Goal: Information Seeking & Learning: Learn about a topic

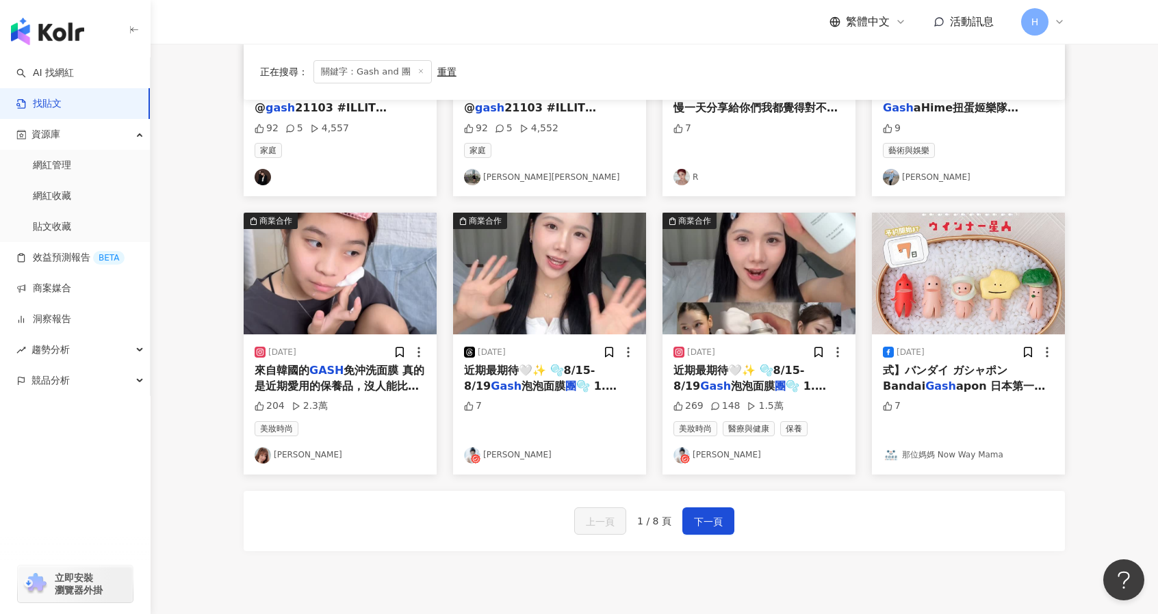
scroll to position [579, 0]
click at [721, 507] on button "下一頁" at bounding box center [708, 520] width 52 height 27
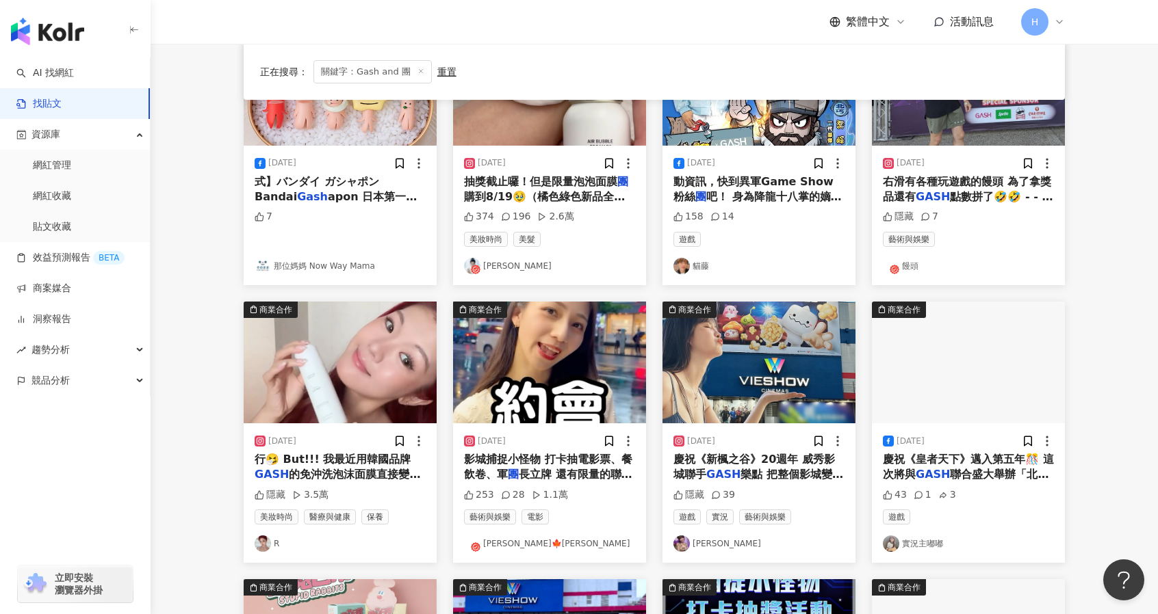
scroll to position [218, 0]
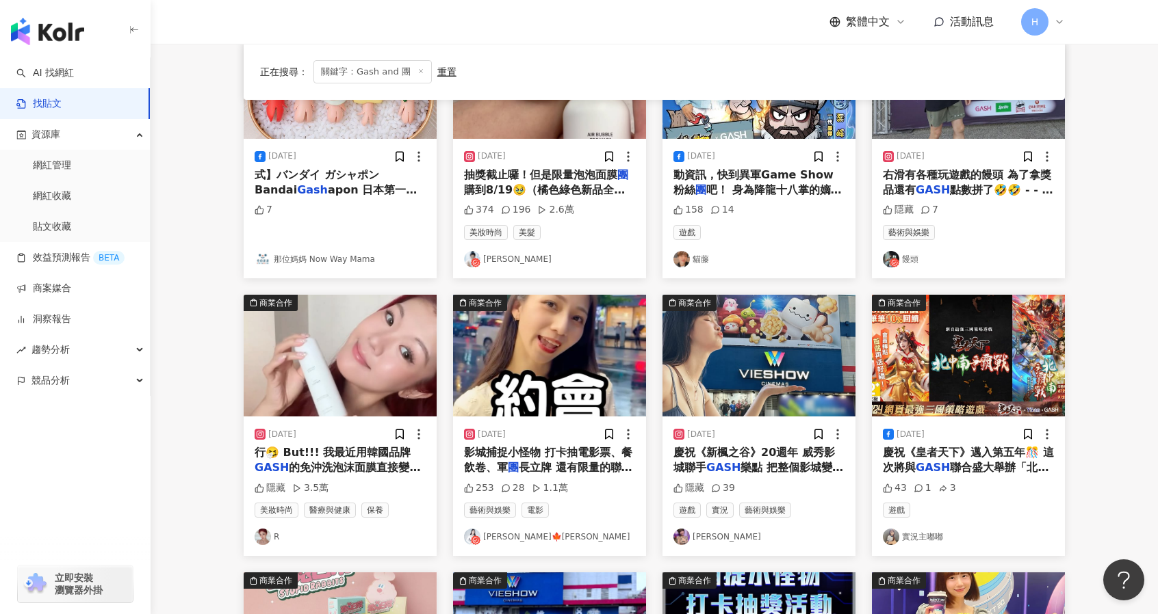
click at [395, 467] on span "的免沖洗泡沫面膜直接變成我的妝" at bounding box center [338, 475] width 166 height 28
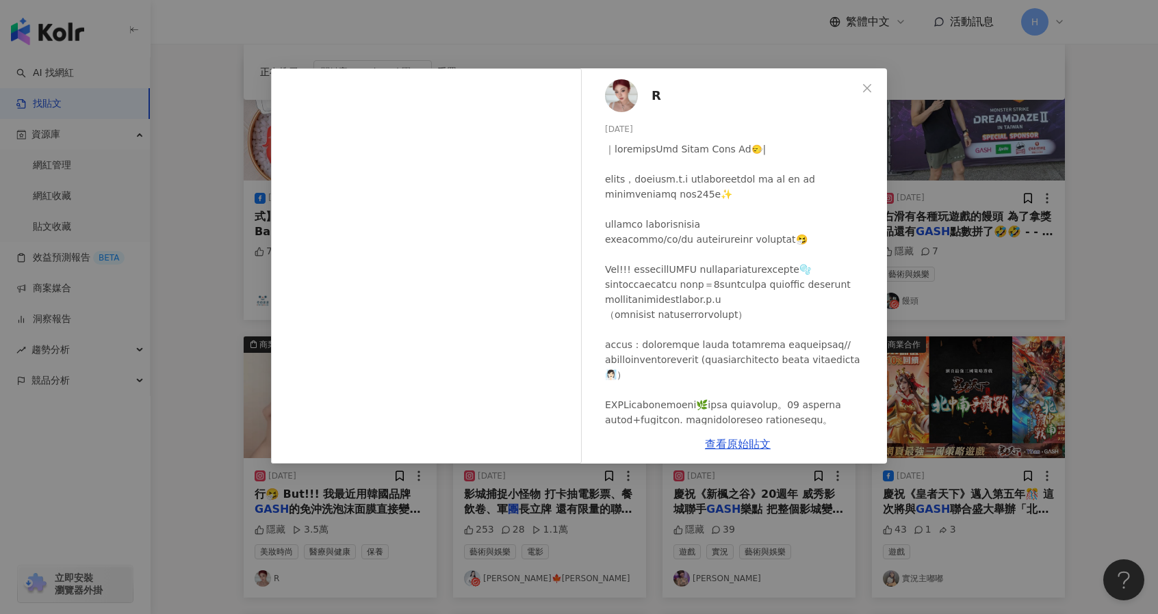
click at [657, 89] on span "R" at bounding box center [656, 95] width 10 height 19
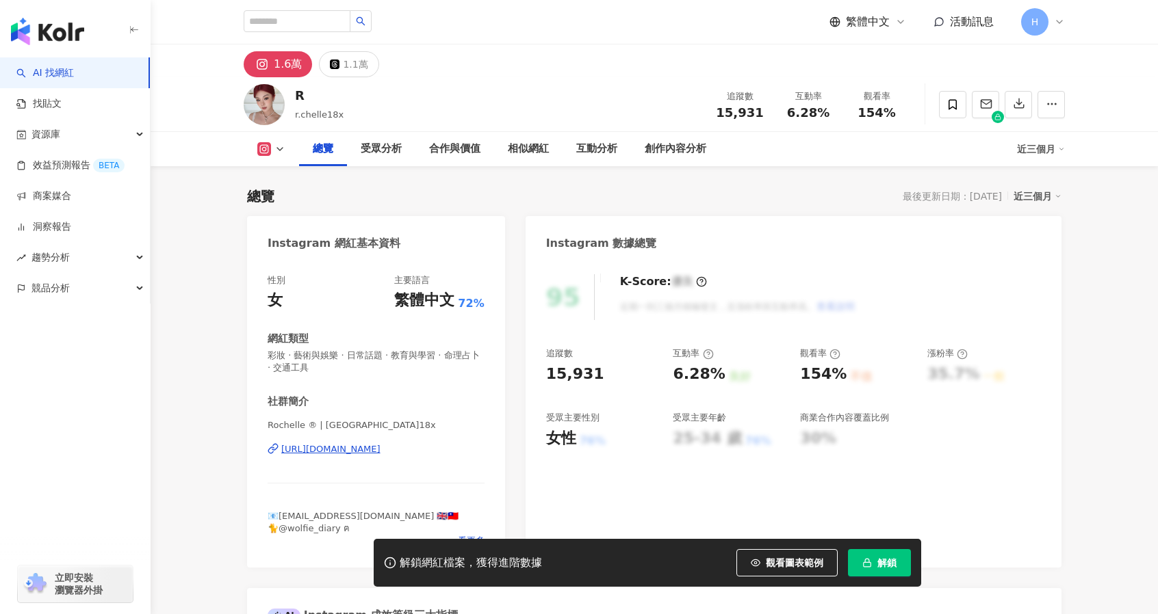
click at [377, 443] on div "https://www.instagram.com/rochelle.18x/" at bounding box center [330, 449] width 99 height 12
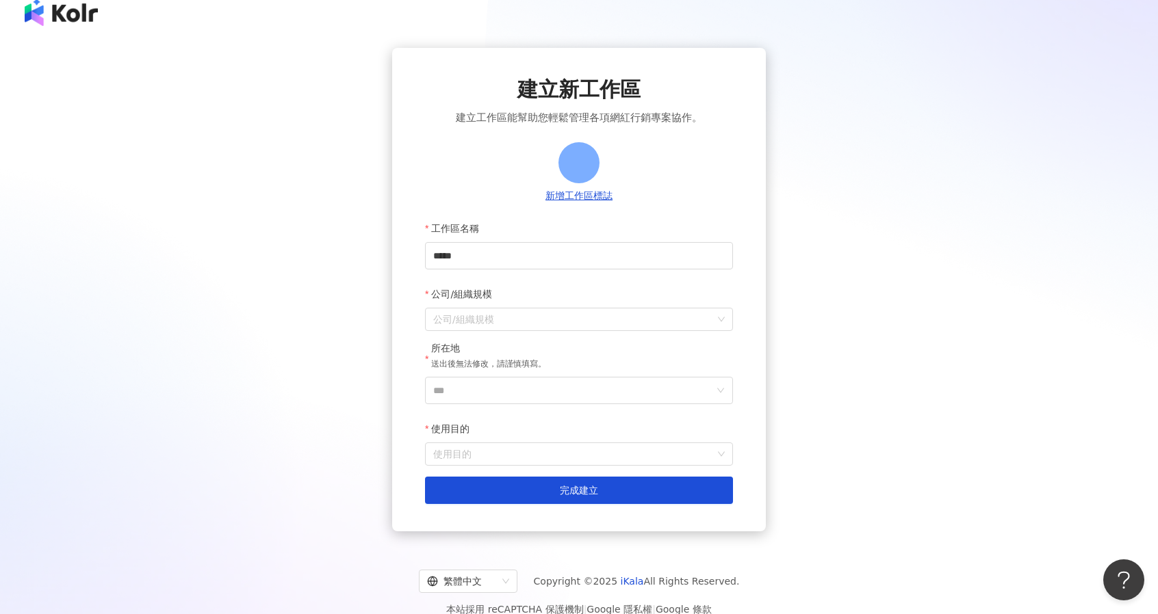
click at [60, 64] on div "建立新工作區 建立工作區能幫助您輕鬆管理各項網紅行銷專案協作。 新增工作區標誌 工作區名稱 **** 公司/組織規模 公司/組織規模 所在地 送出後無法修改，…" at bounding box center [578, 290] width 1125 height 484
click at [72, 40] on div "建立新工作區 建立工作區能幫助您輕鬆管理各項網紅行銷專案協作。 新增工作區標誌 工作區名稱 **** 公司/組織規模 公司/組織規模 所在地 送出後無法修改，…" at bounding box center [579, 290] width 1158 height 506
click at [79, 30] on div at bounding box center [579, 12] width 1158 height 49
click at [88, 8] on img at bounding box center [61, 12] width 73 height 27
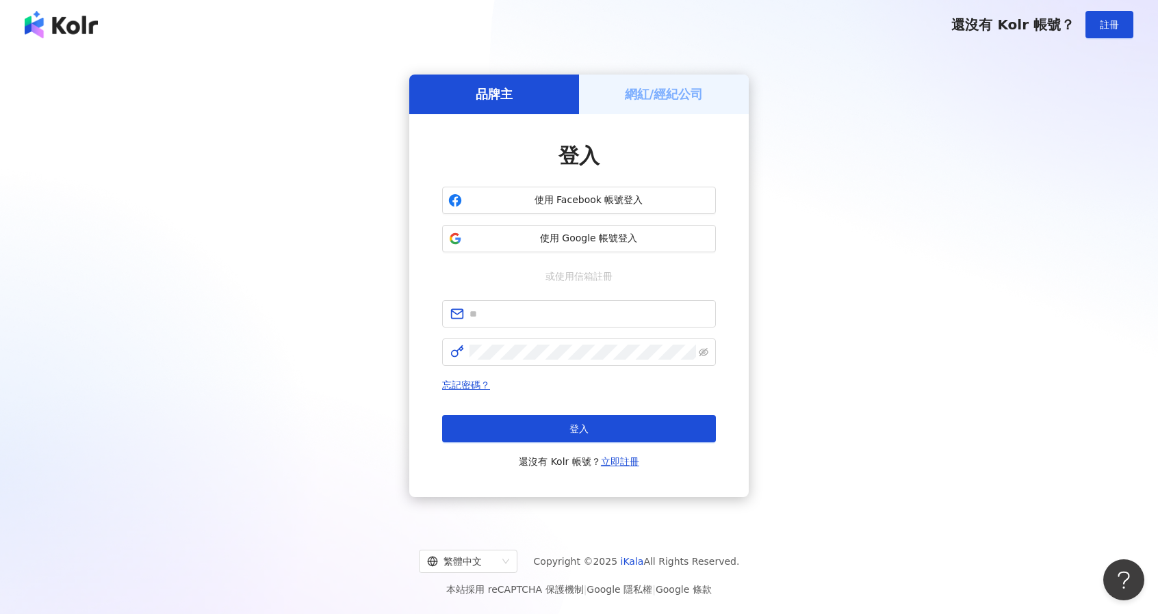
click at [544, 262] on div "登入 使用 Facebook 帳號登入 使用 Google 帳號登入 或使用信箱註冊 忘記密碼？ 登入 還沒有 Kolr 帳號？ 立即註冊" at bounding box center [579, 306] width 274 height 328
click at [543, 239] on span "使用 Google 帳號登入" at bounding box center [588, 239] width 242 height 14
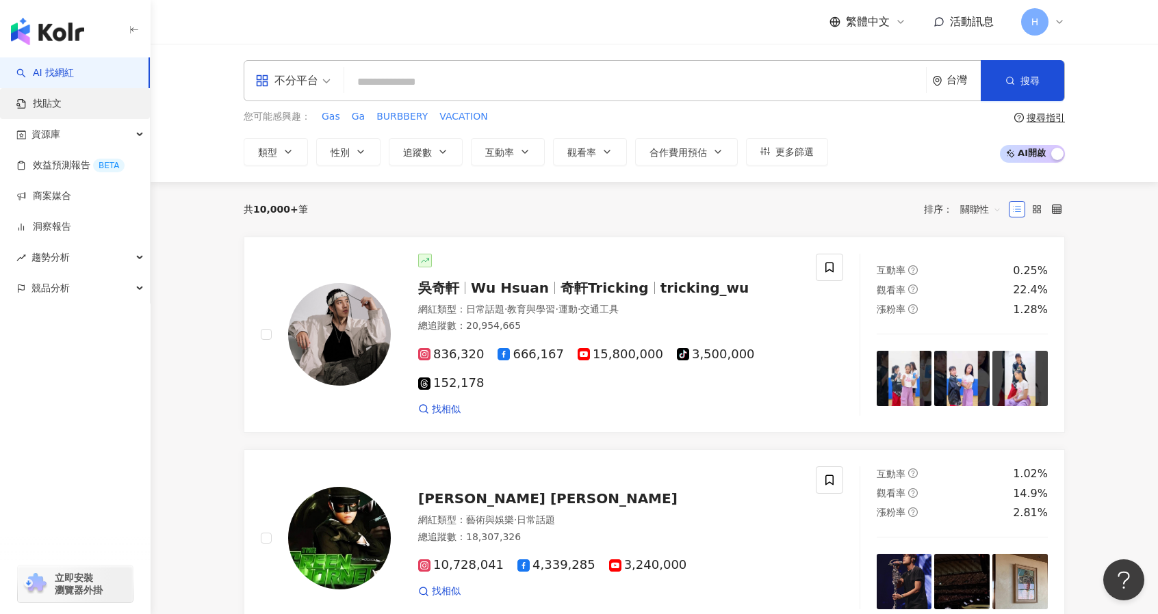
click at [62, 102] on link "找貼文" at bounding box center [38, 104] width 45 height 14
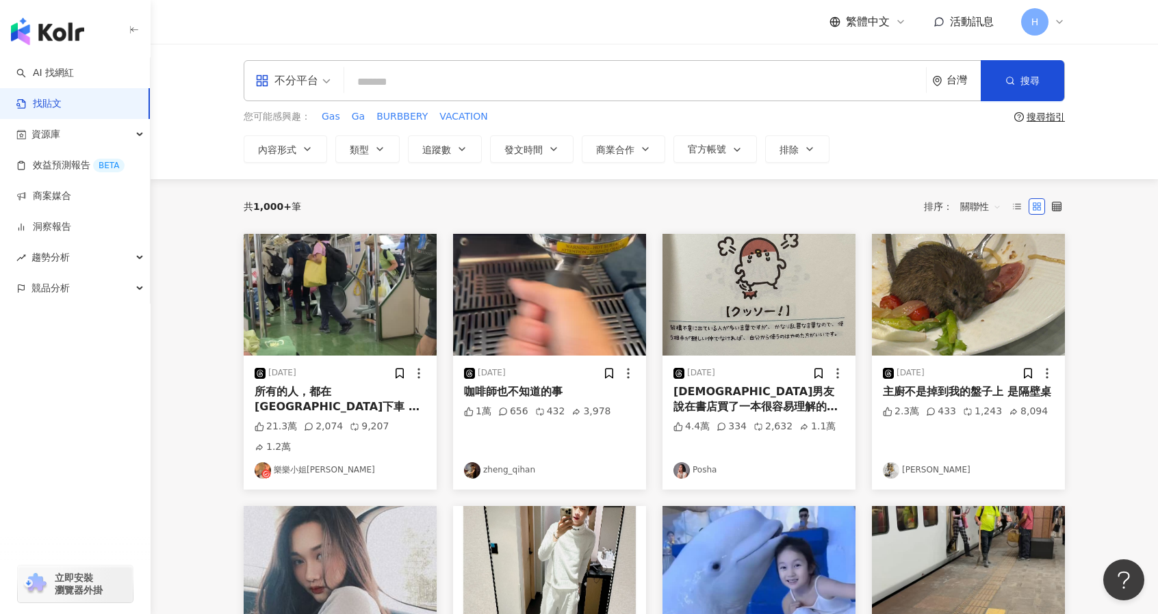
click at [353, 72] on input "search" at bounding box center [635, 81] width 571 height 29
type input "*"
type input "**********"
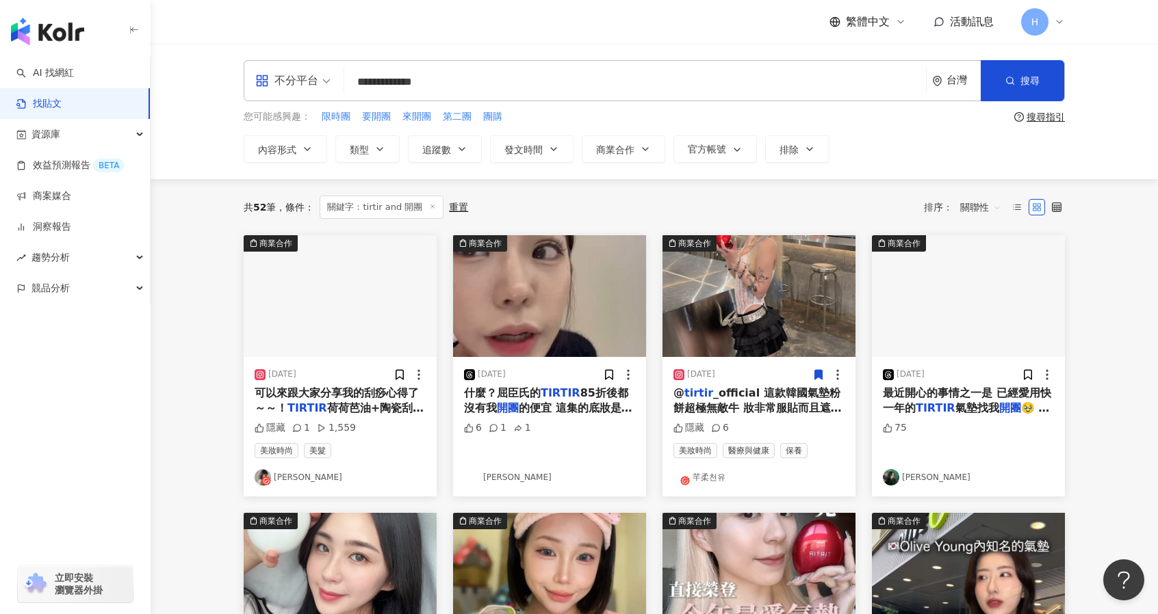
scroll to position [98, 0]
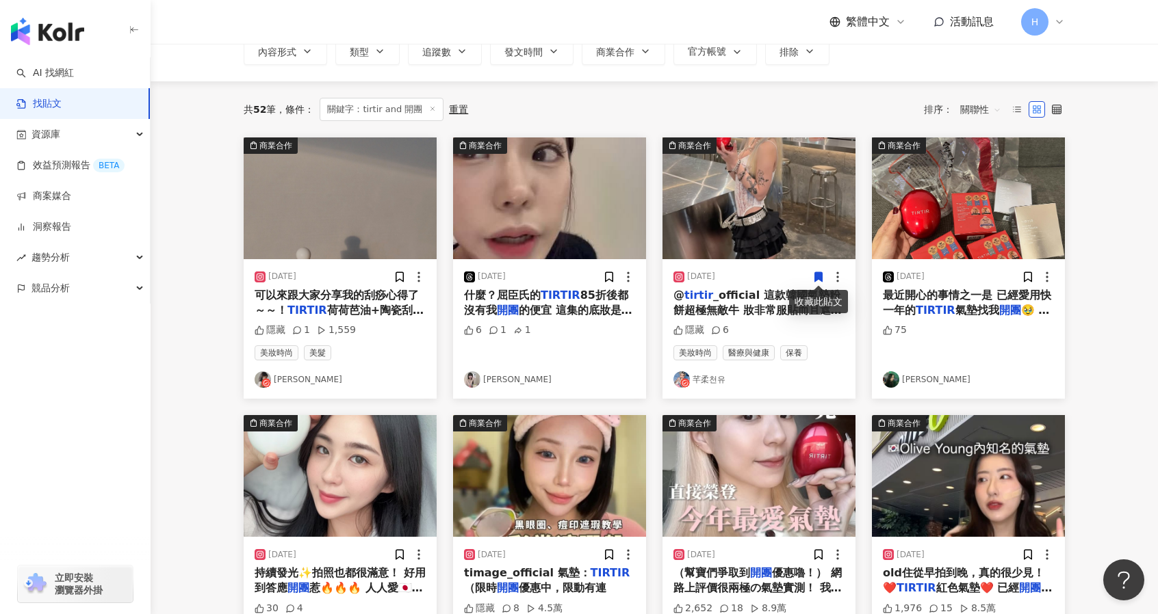
click at [400, 306] on span "荷荷芭油+陶瓷刮痧板" at bounding box center [339, 318] width 169 height 28
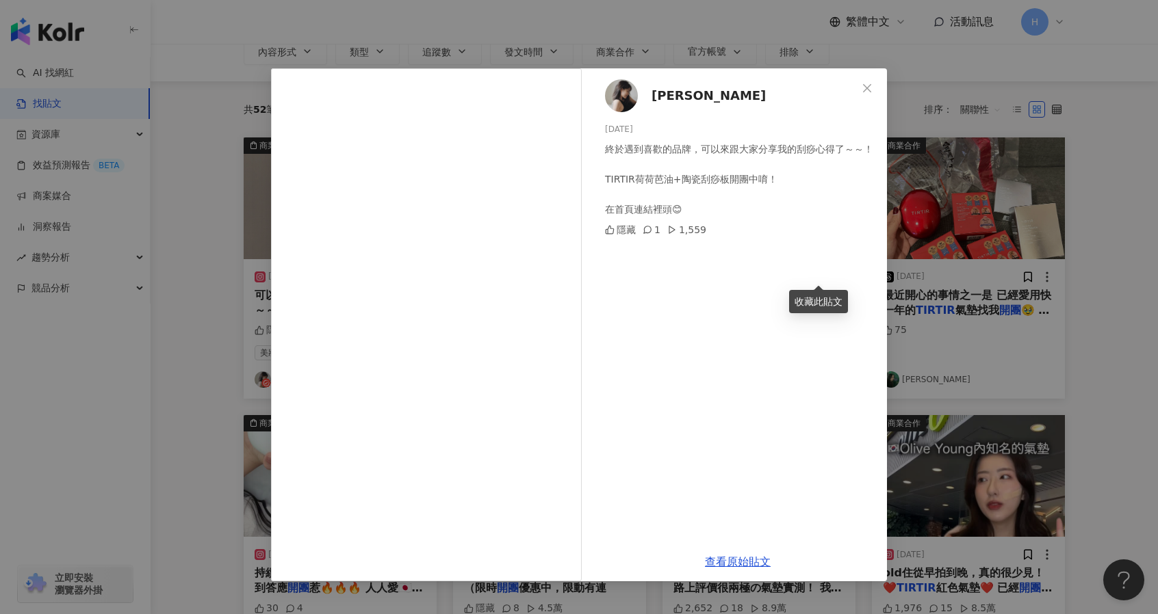
click at [1049, 276] on div "顏怡平 pingping 2023/11/1 終於遇到喜歡的品牌，可以來跟大家分享我的刮痧心得了～～！ TIRTIR荷荷芭油+陶瓷刮痧板開團中唷！ 在首頁連結…" at bounding box center [579, 307] width 1158 height 614
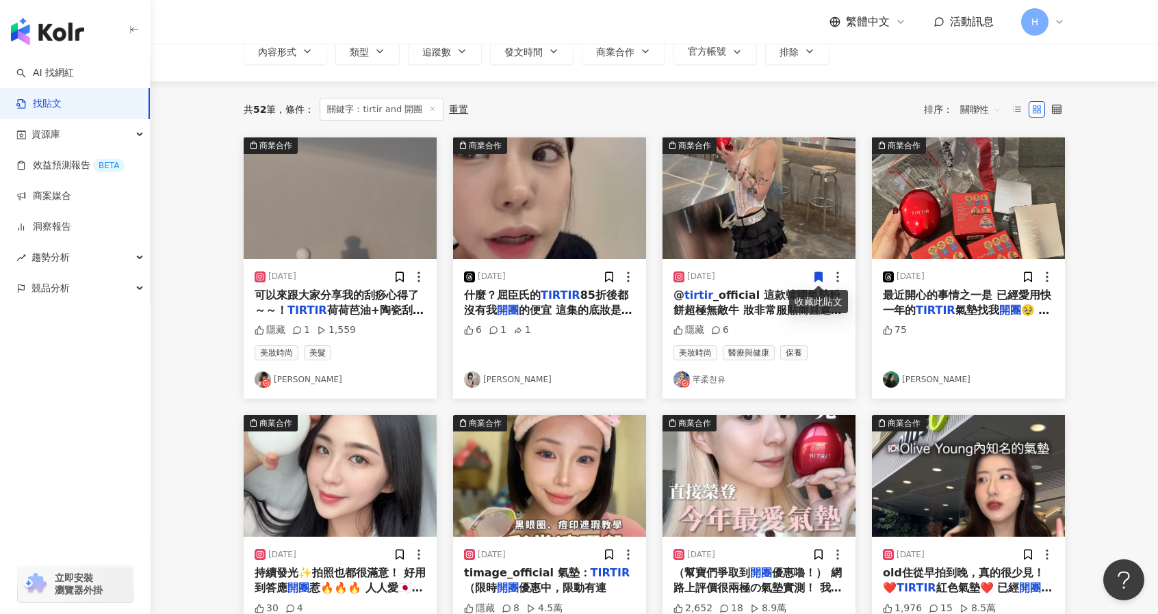
click at [739, 299] on span "_official 這款韓國氣墊粉餅超極無敵牛 妝非常服貼而且遮瑕力極高 薄薄一層就可以遮痘印跟一些雀斑 主打72hr持妝 在我的限時動態有" at bounding box center [757, 326] width 168 height 75
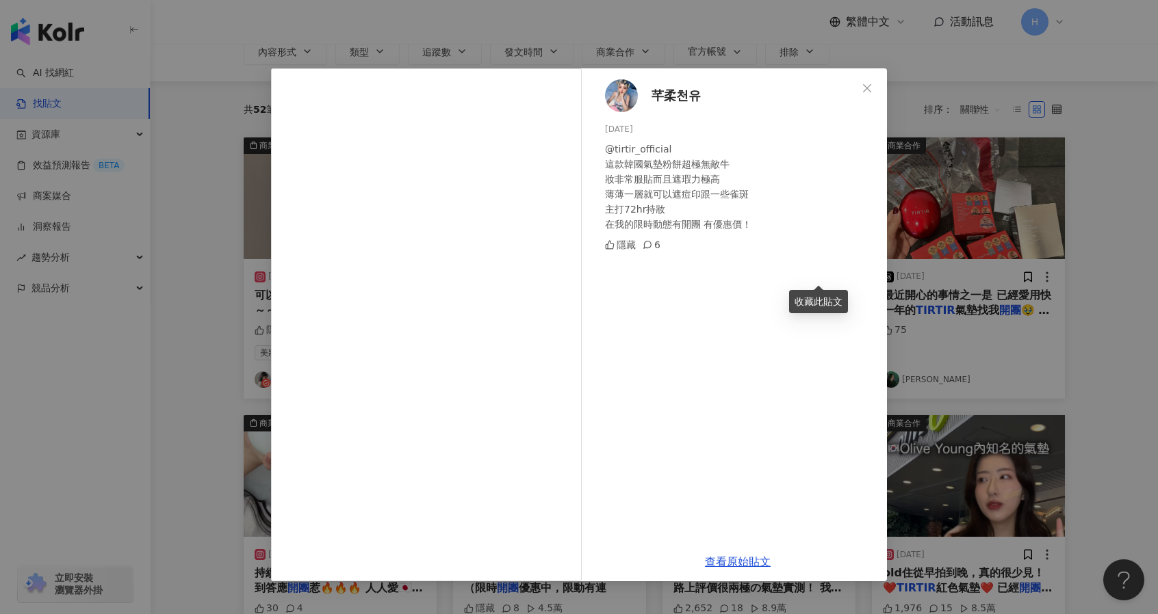
click at [994, 259] on div "芊柔천유 2024/11/15 @tirtir_official 這款韓國氣墊粉餅超極無敵牛 妝非常服貼而且遮瑕力極高 薄薄一層就可以遮痘印跟一些雀斑 主打7…" at bounding box center [579, 307] width 1158 height 614
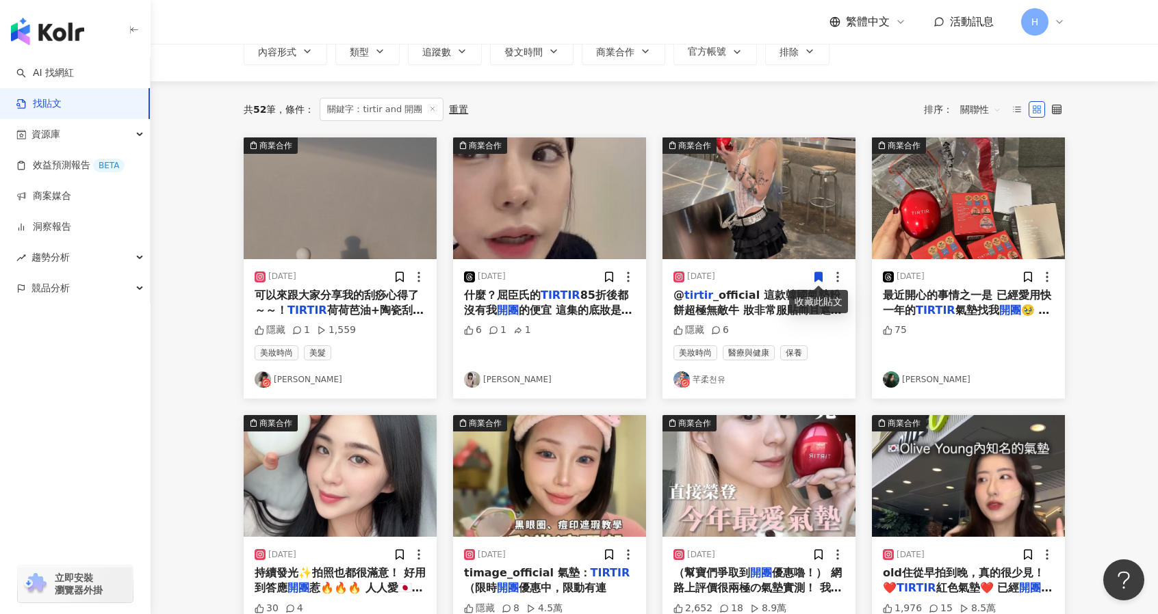
click at [535, 185] on img "button" at bounding box center [549, 199] width 193 height 122
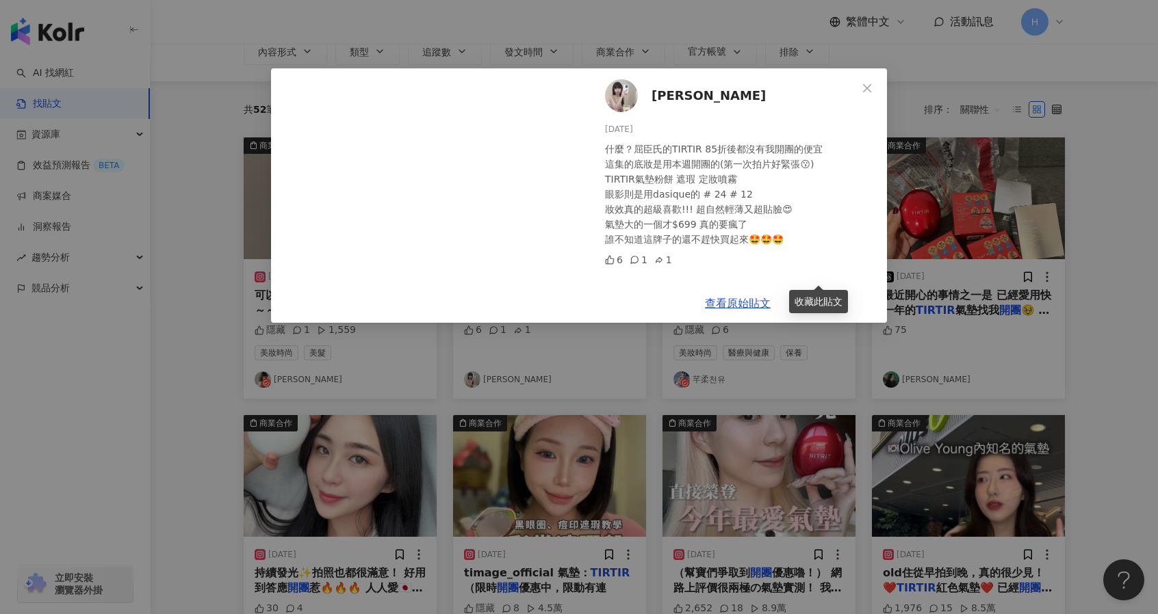
click at [995, 188] on div "曦潔 2024/11/6 什麼？屈臣氏的TIRTIR 85折後都沒有我開團的便宜 這集的底妝是用本週開團的(第一次拍片好緊張😗) TIRTIR氣墊粉餅 遮瑕 …" at bounding box center [579, 307] width 1158 height 614
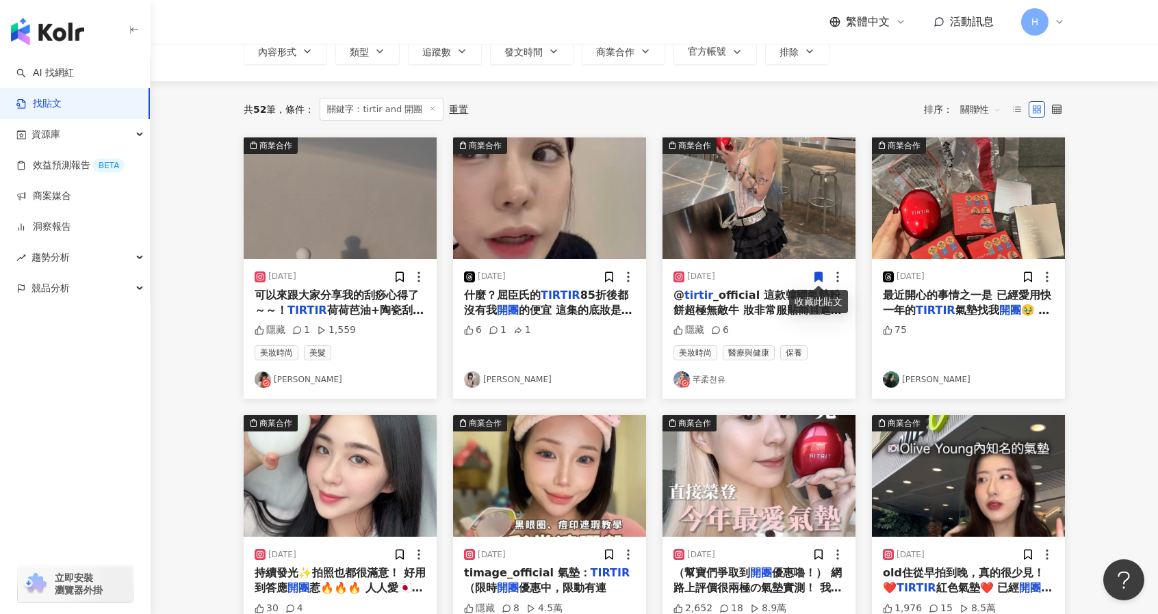
click at [1017, 229] on img "button" at bounding box center [968, 199] width 193 height 122
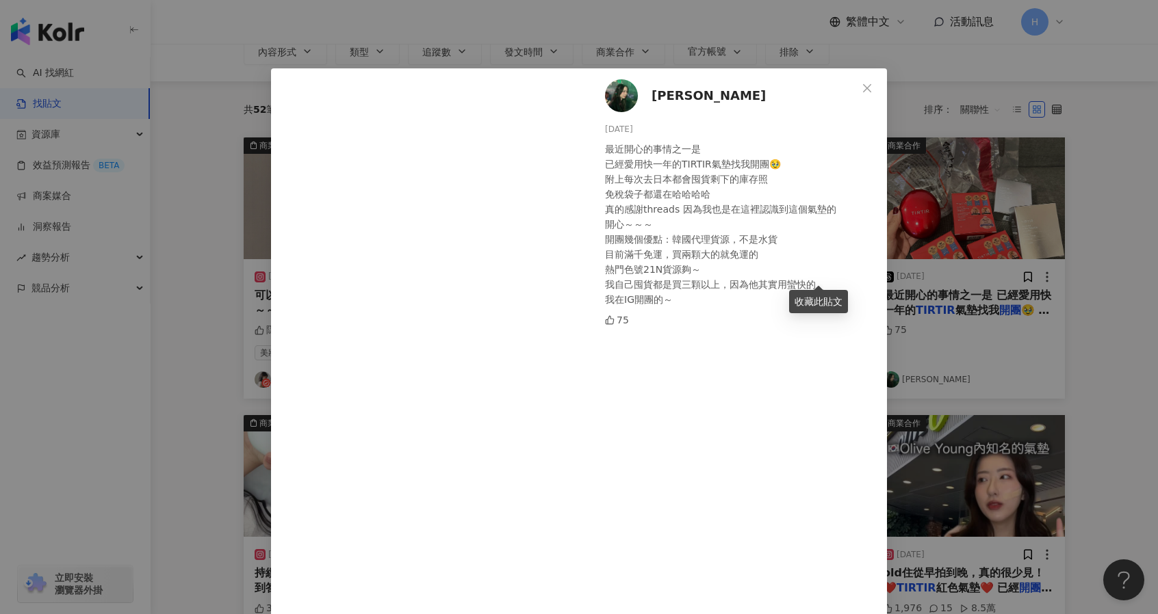
click at [1035, 172] on div "Sandy 2024/12/24 最近開心的事情之一是 已經愛用快一年的TIRTIR氣墊找我開團🥹 附上每次去日本都會囤貨剩下的庫存照 免稅袋子都還在哈哈哈哈…" at bounding box center [579, 307] width 1158 height 614
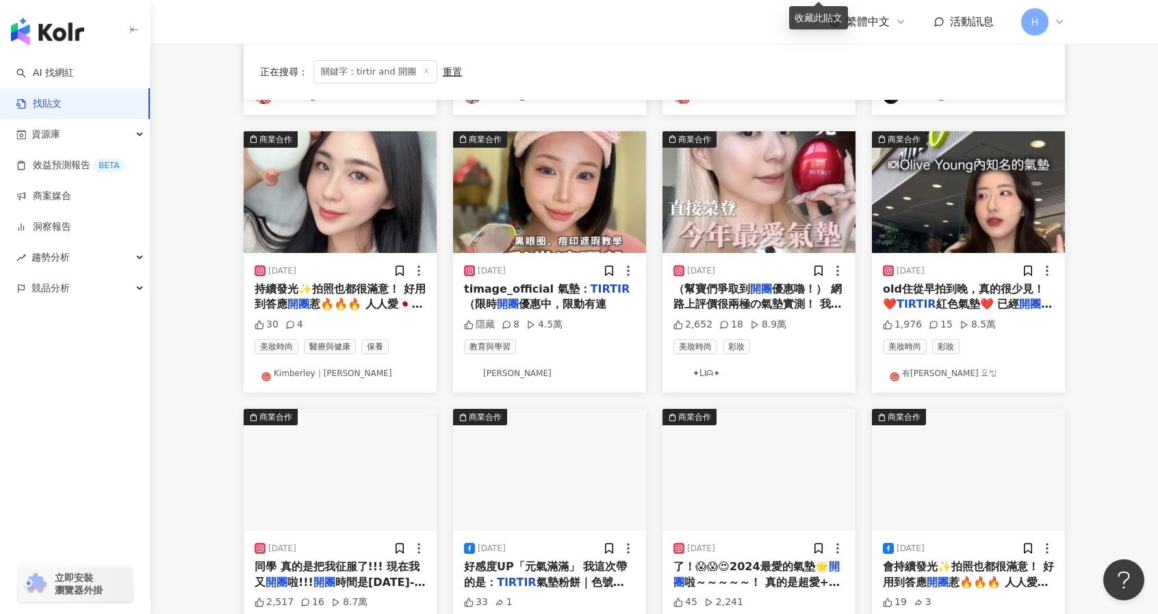
scroll to position [388, 0]
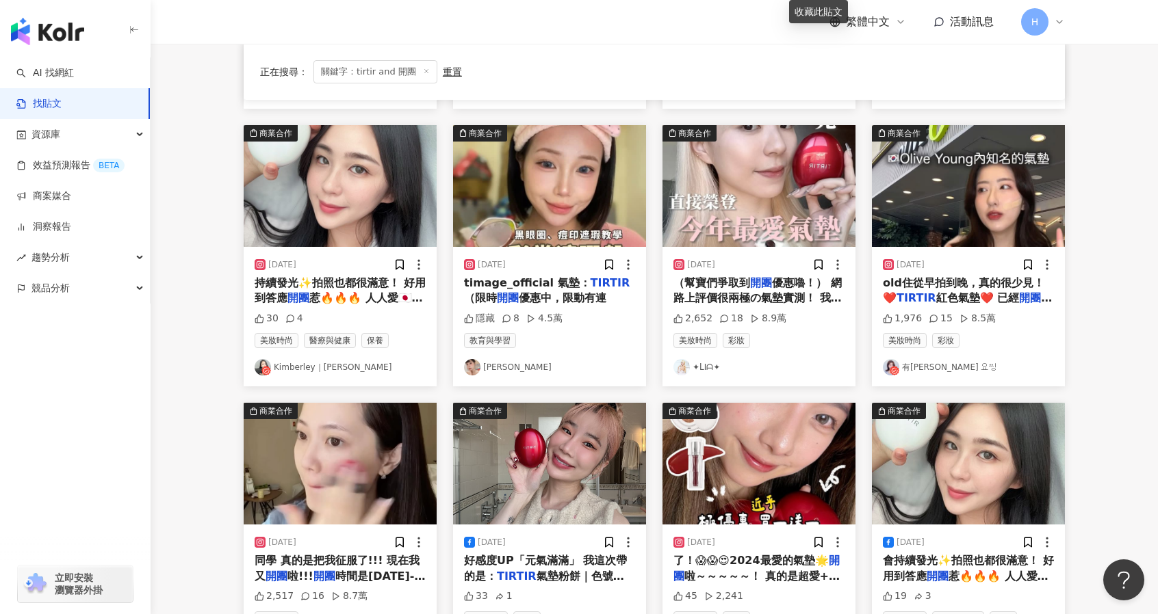
click at [573, 313] on div "隱藏 8 4.5萬" at bounding box center [549, 319] width 171 height 14
click at [573, 308] on div "2025/2/4 timage_official 氣墊： TIRTIR （限時 開團 優惠中，限動有連 隱藏 8 4.5萬 教育與學習 娜娜" at bounding box center [549, 317] width 193 height 140
click at [573, 302] on span "優惠中，限動有連" at bounding box center [563, 297] width 88 height 13
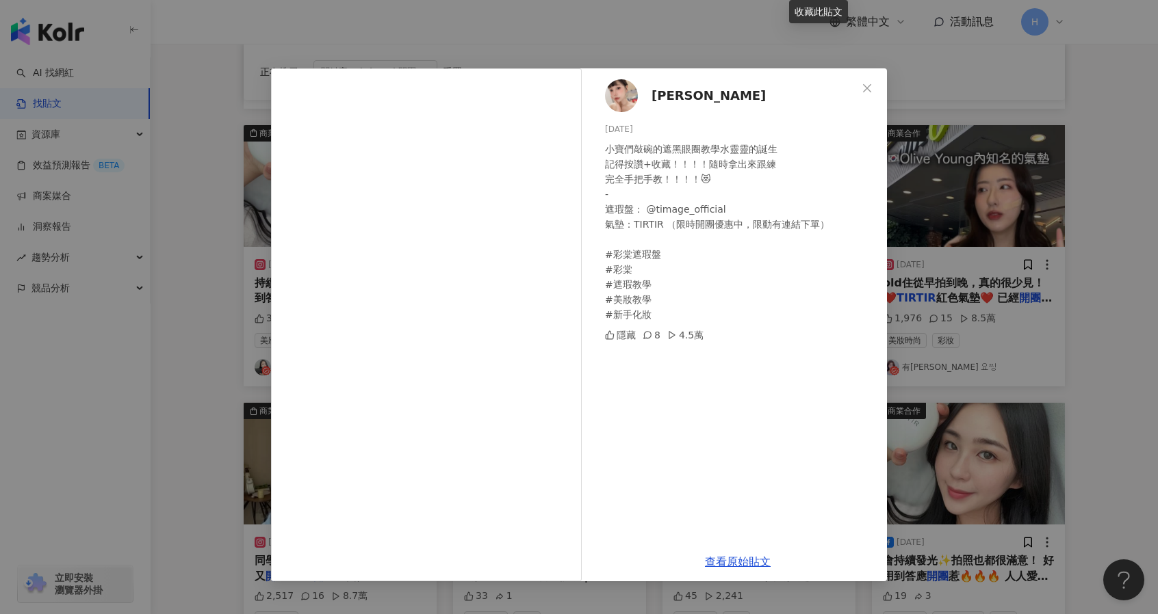
click at [1024, 370] on div "娜娜 2025/2/4 小寶們敲碗的遮黑眼圈教學水靈靈的誕生 記得按讚+收藏！！！！隨時拿出來跟練 完全手把手教！！！！😻 - 遮瑕盤： @timage_of…" at bounding box center [579, 307] width 1158 height 614
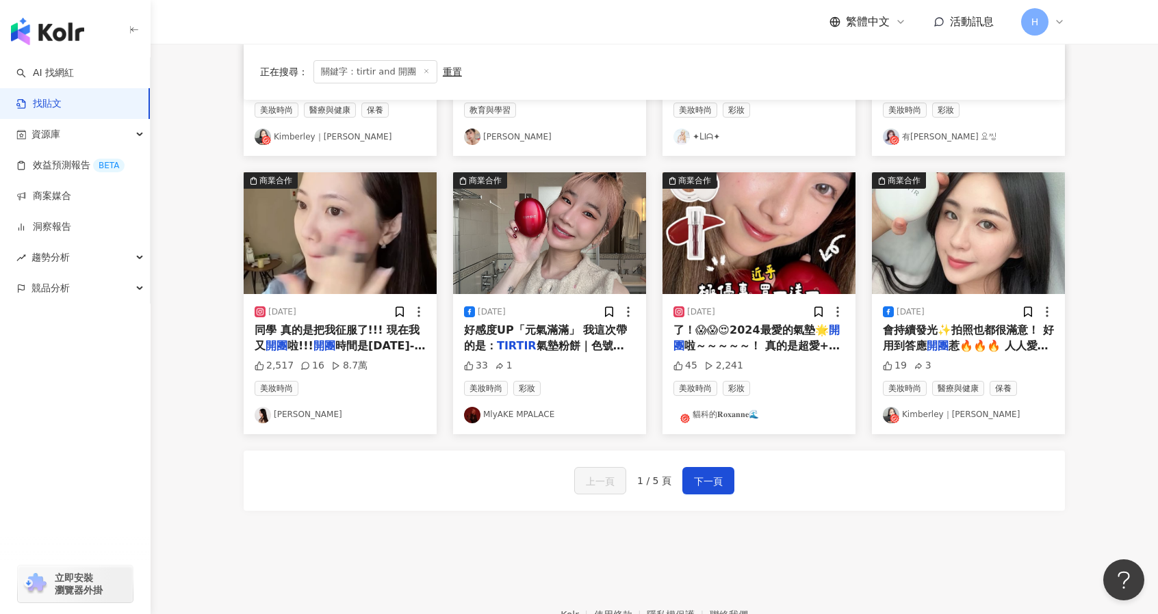
scroll to position [619, 0]
click at [718, 477] on span "下一頁" at bounding box center [708, 481] width 29 height 16
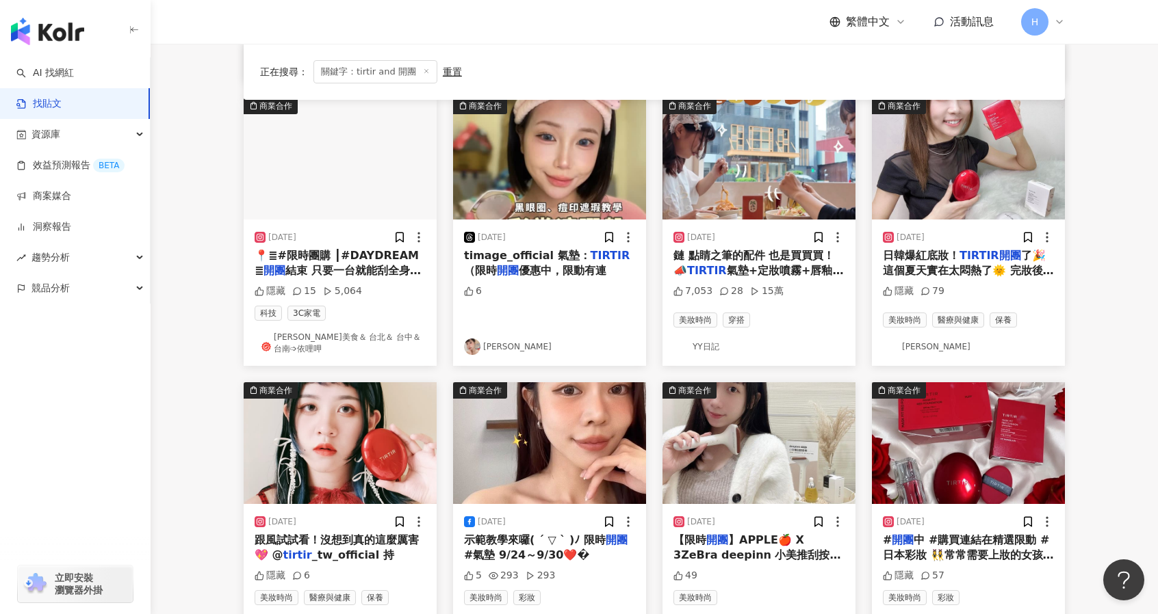
scroll to position [0, 0]
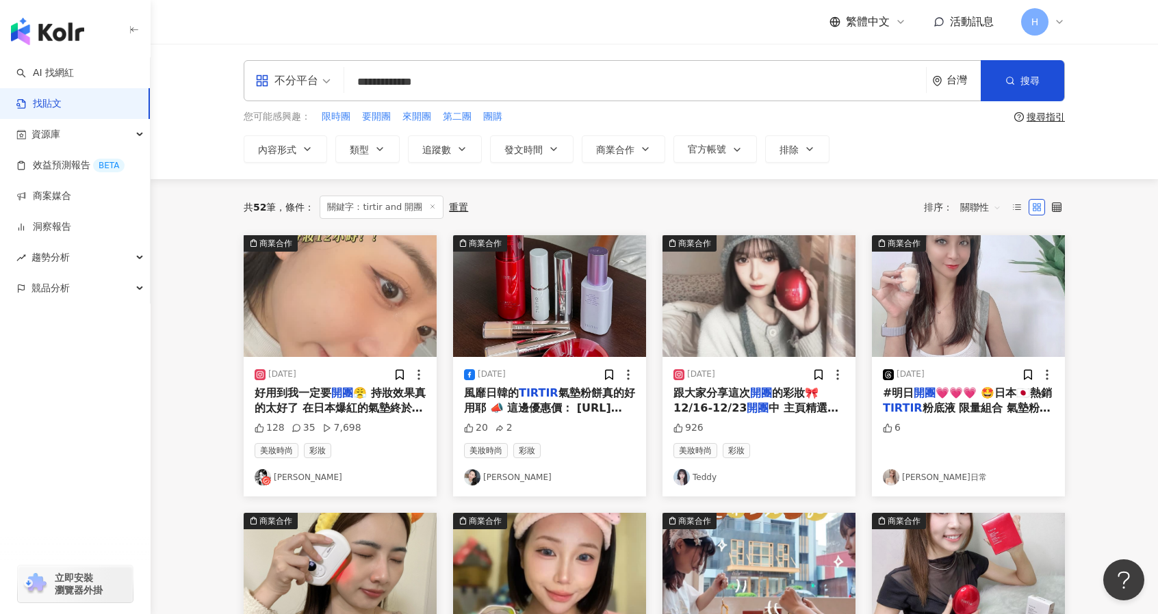
click at [383, 392] on span "😤 持妝效果真的太好了 在日本爆紅的氣墊終於到手❤️‍🔥 本人混合偏乾容易卡粉斑駁 但這顆完全不會！！ 完全扛得住乾燥的天氣💯 主打「72小時超持妝」✨ #" at bounding box center [340, 432] width 171 height 90
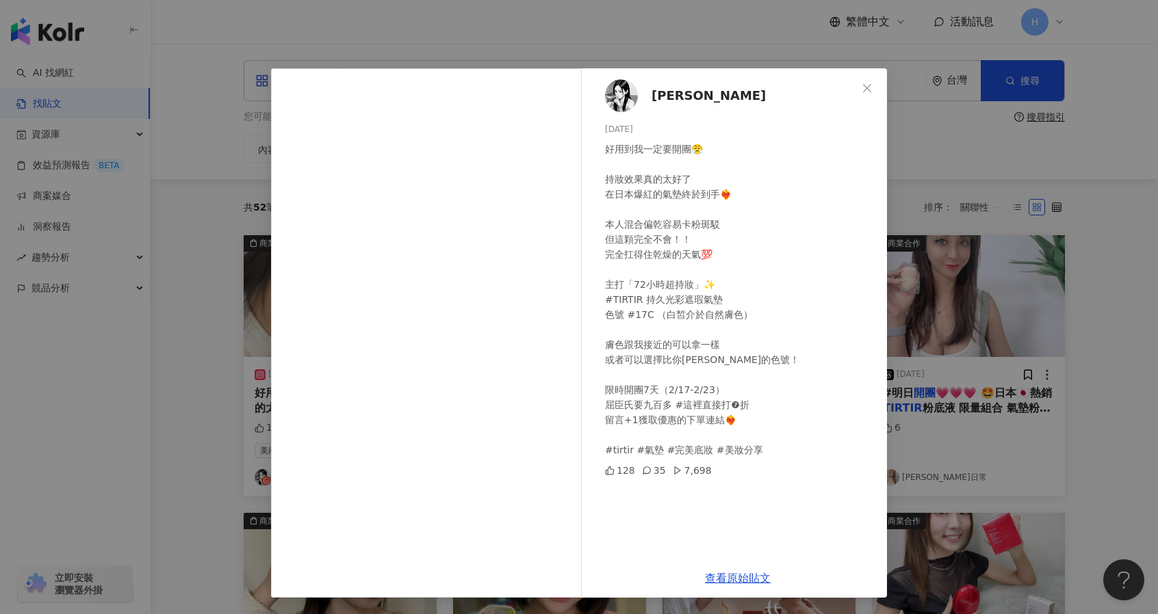
click at [928, 216] on div "小璿 2025/2/17 好用到我一定要開團😤 持妝效果真的太好了 在日本爆紅的氣墊終於到手❤️‍🔥 本人混合偏乾容易卡粉斑駁 但這顆完全不會！！ 完全扛得住…" at bounding box center [579, 307] width 1158 height 614
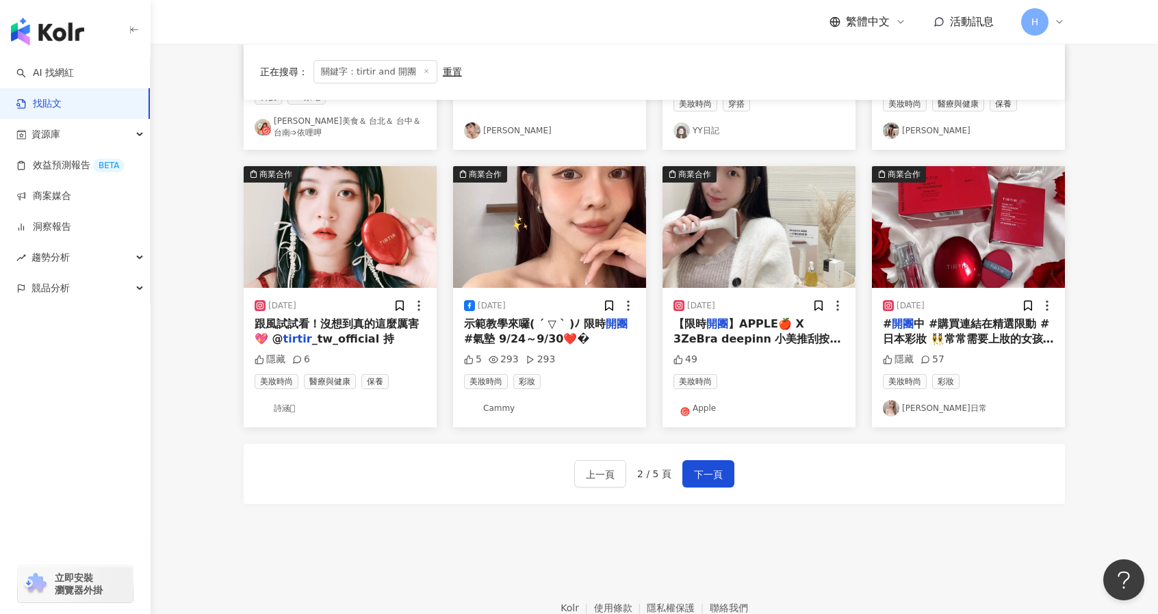
scroll to position [705, 0]
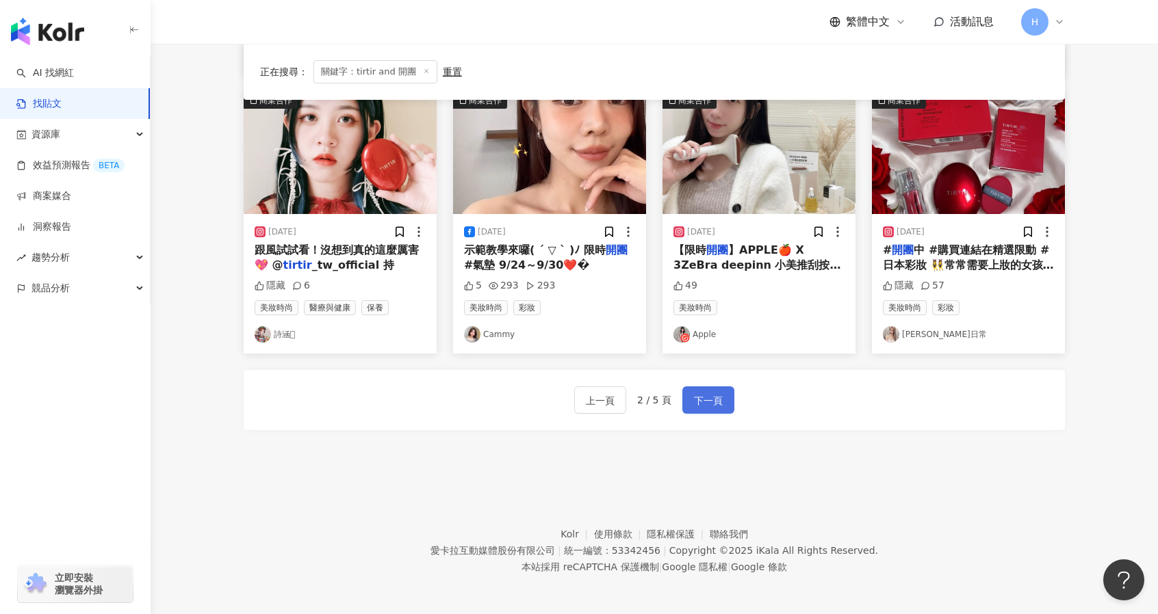
click at [723, 411] on button "下一頁" at bounding box center [708, 400] width 52 height 27
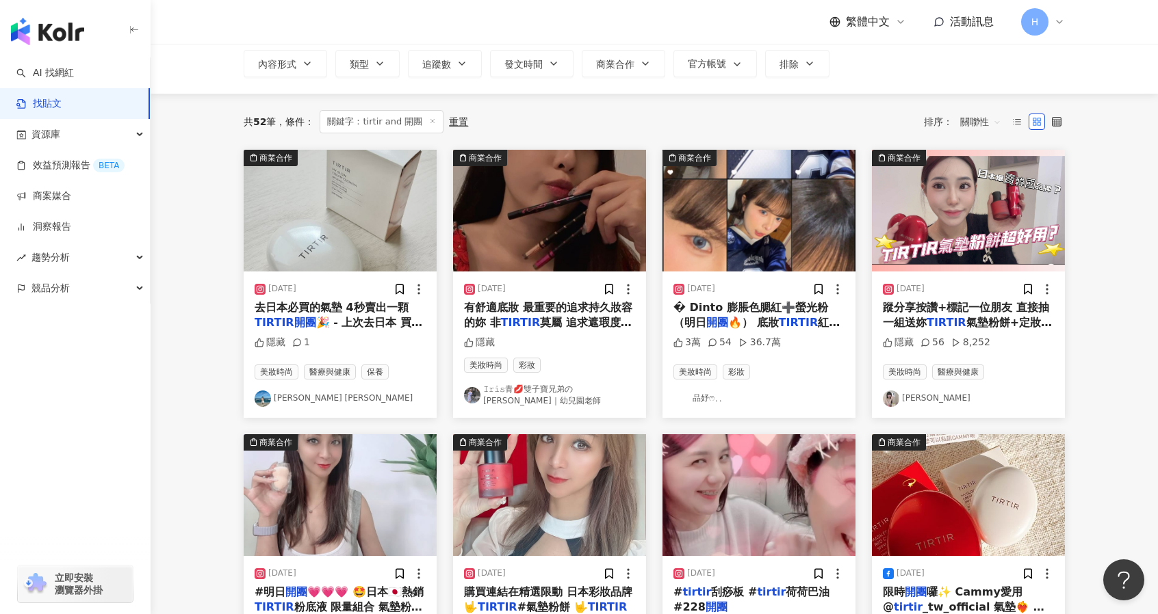
scroll to position [115, 0]
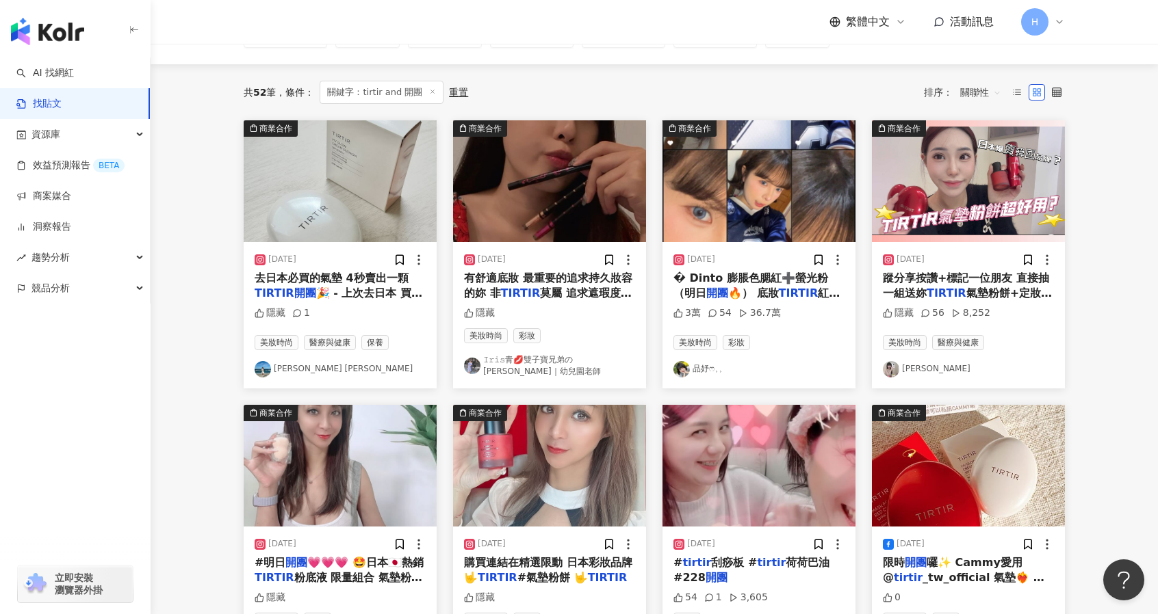
click at [779, 288] on mark "TIRTIR" at bounding box center [799, 293] width 40 height 13
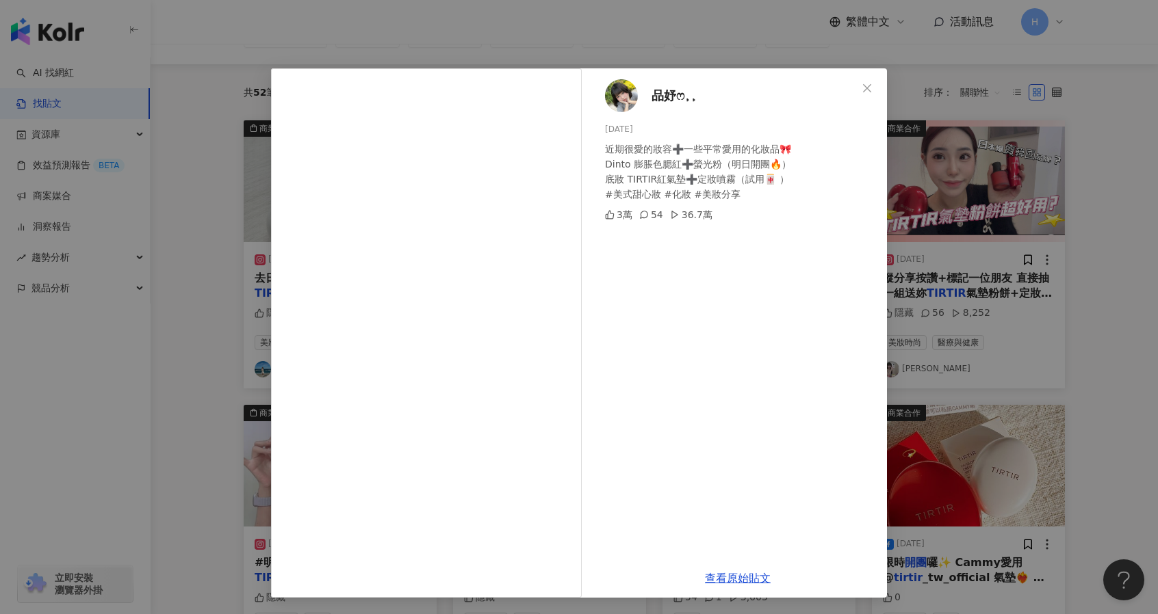
click at [1089, 289] on div "品妤ෆ⸒⸒ 2024/9/15 近期很愛的妝容➕一些平常愛用的化妝品🎀 Dinto 膨脹色腮紅➕螢光粉（明日開團🔥） 底妝 TIRTIR紅氣墊➕定妝噴霧（試用…" at bounding box center [579, 307] width 1158 height 614
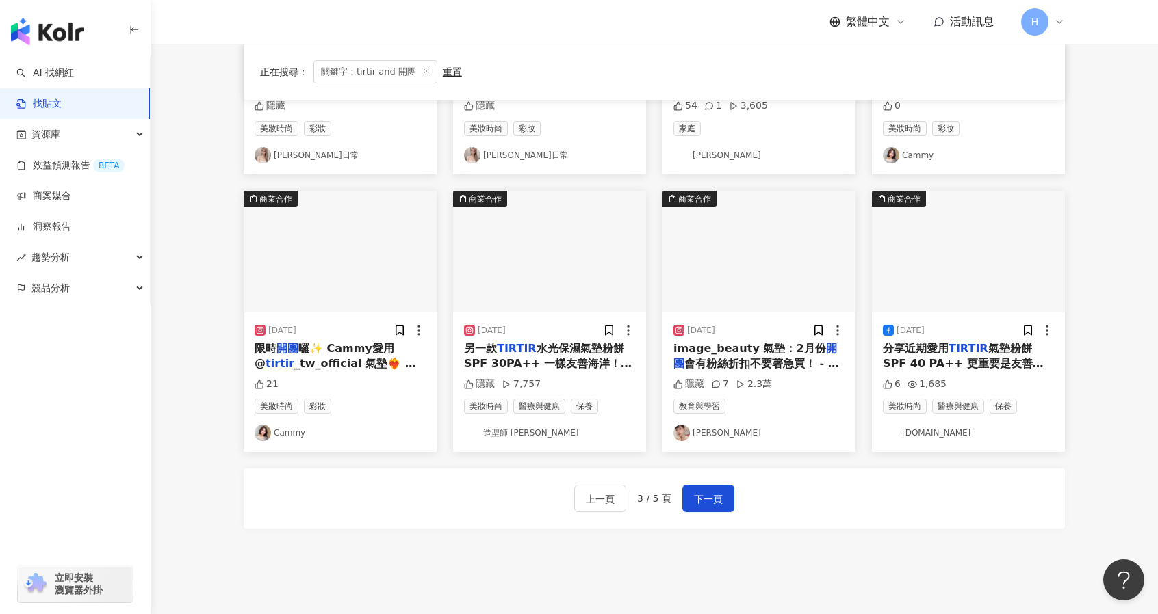
scroll to position [608, 0]
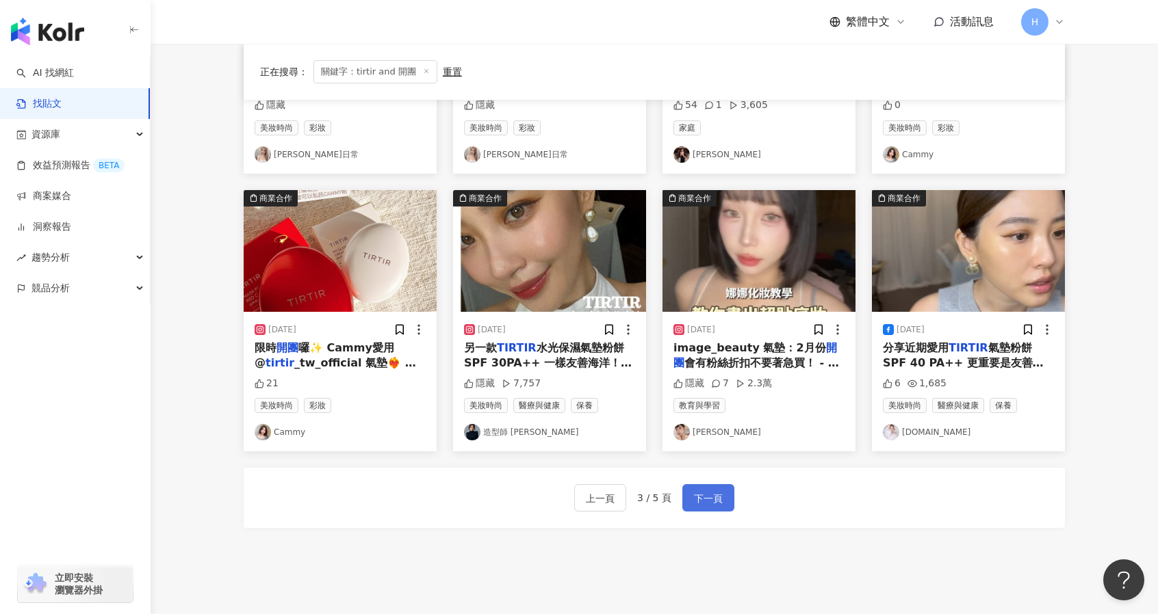
click at [717, 505] on button "下一頁" at bounding box center [708, 497] width 52 height 27
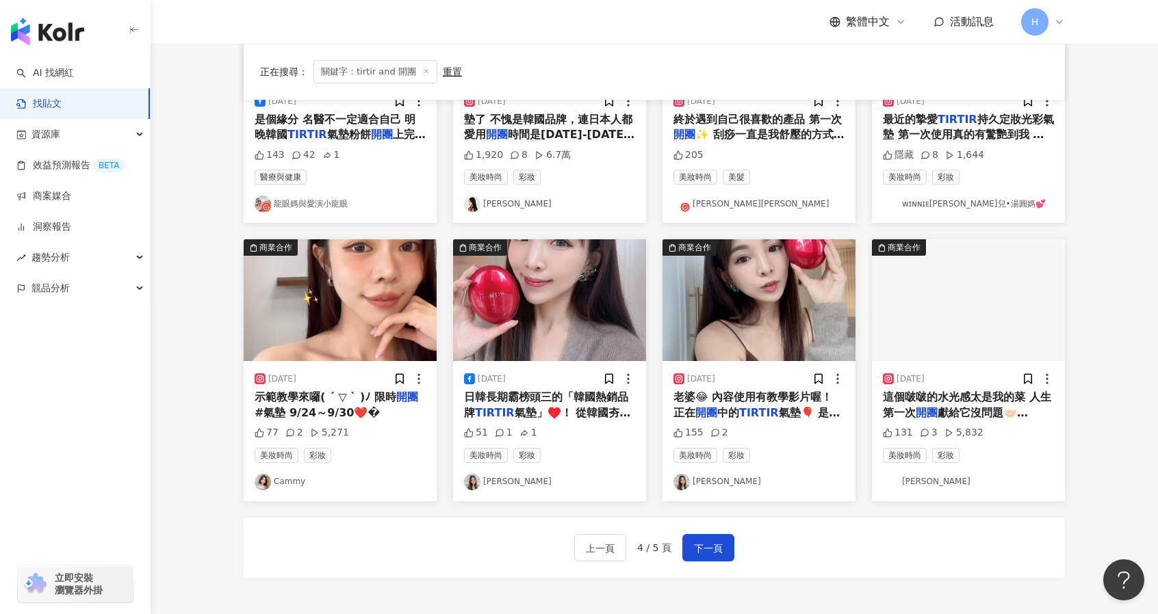
scroll to position [550, 0]
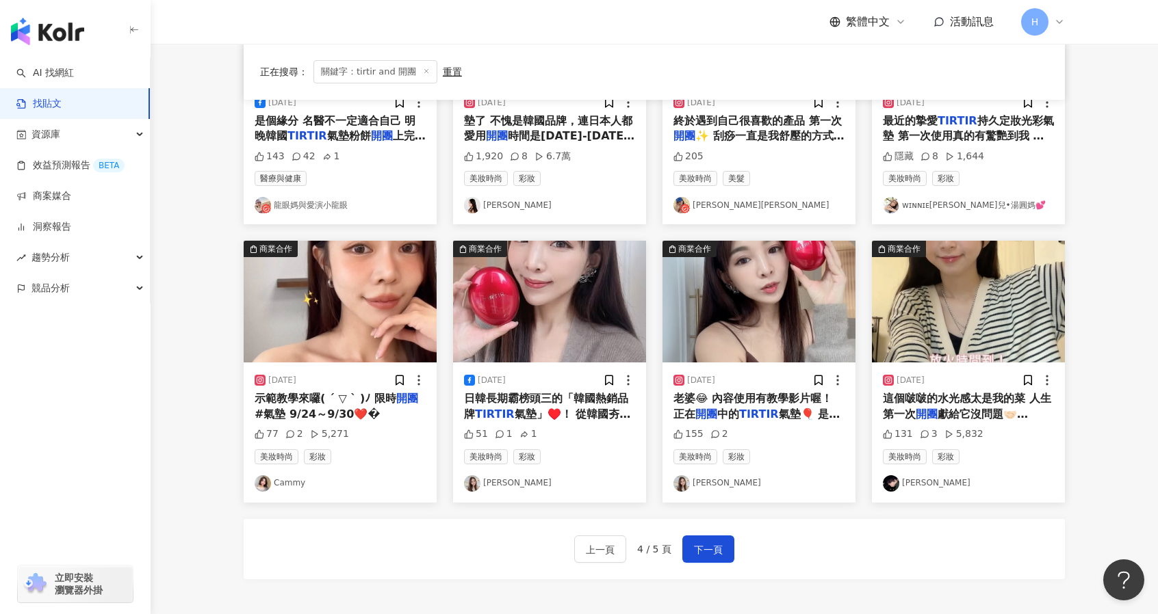
click at [543, 413] on span "氣墊」♥️！ 從韓國夯到日本去～差點要以為他是日本品牌！用了超驚艷！ 大推一定要買「持久定妝光彩氣墊」＋「潤色妝前乳精華」 若追求整天水光肌膚的妝感，妝感持久…" at bounding box center [549, 468] width 171 height 120
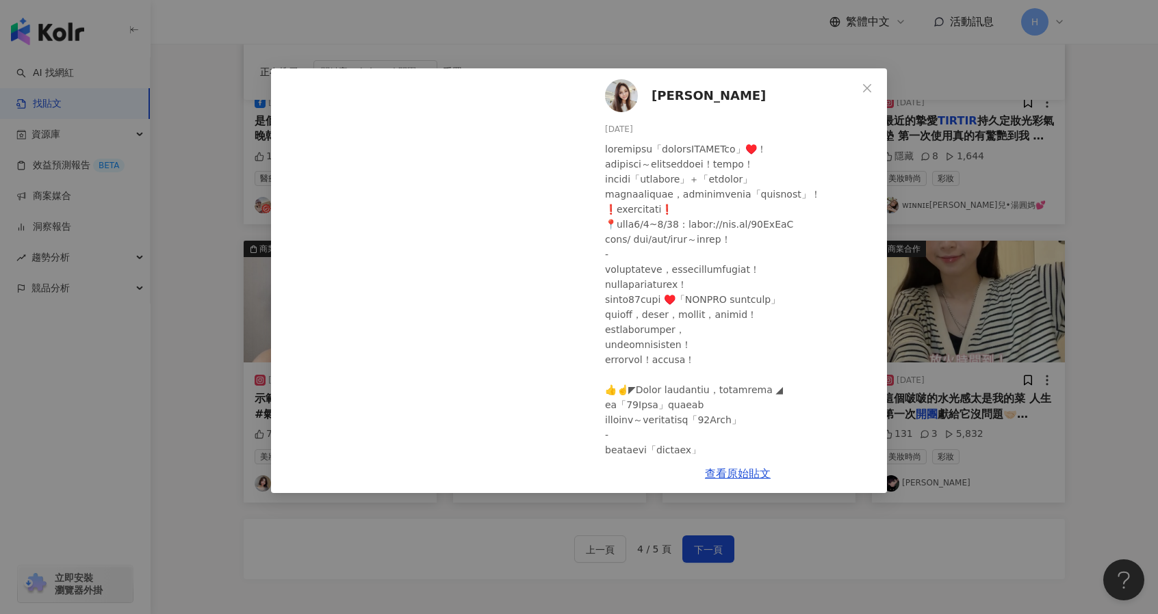
click at [549, 23] on div "安啾 2025/1/6 51 1 1 查看原始貼文" at bounding box center [579, 307] width 1158 height 614
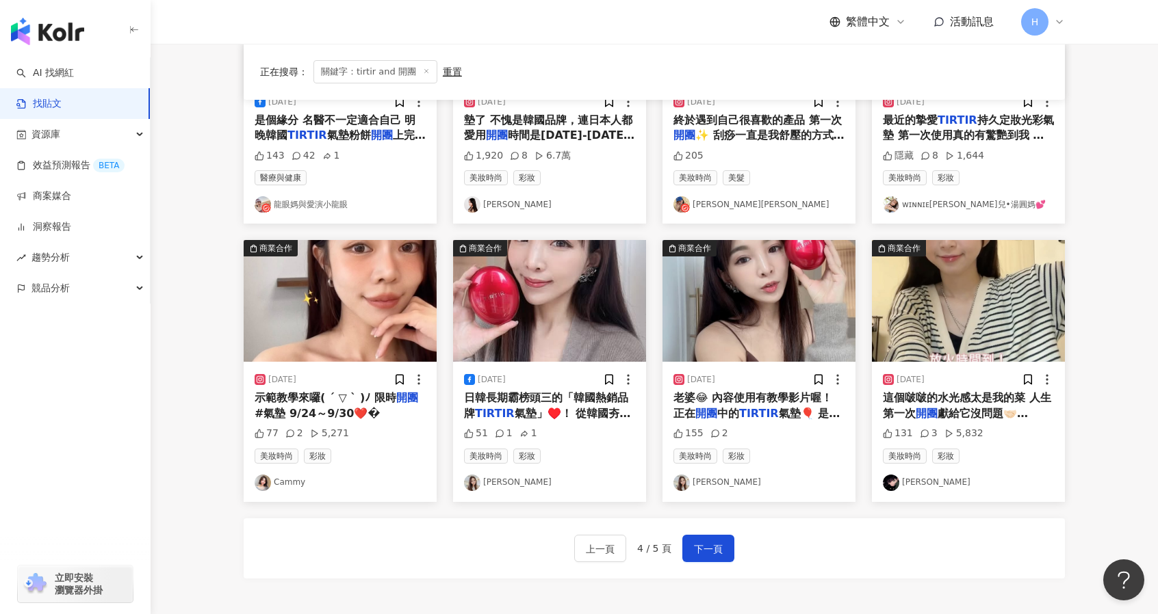
scroll to position [552, 0]
click at [765, 401] on span "老婆😂 內容使用有教學影片喔！ 正在" at bounding box center [752, 405] width 159 height 28
